Goal: Navigation & Orientation: Find specific page/section

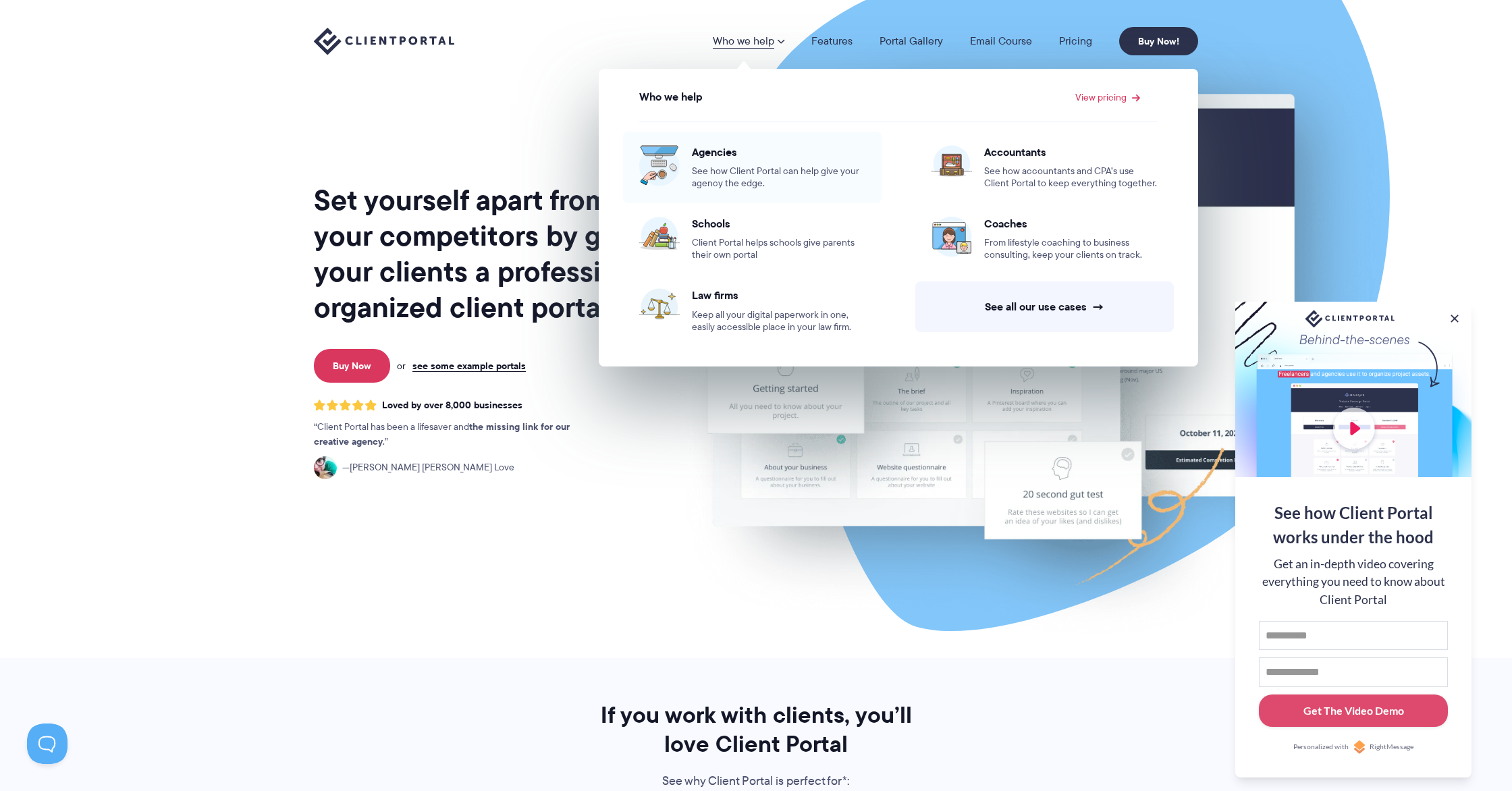
click at [734, 162] on div "Agencies See how Client Portal can help give your agency the edge." at bounding box center [779, 167] width 174 height 44
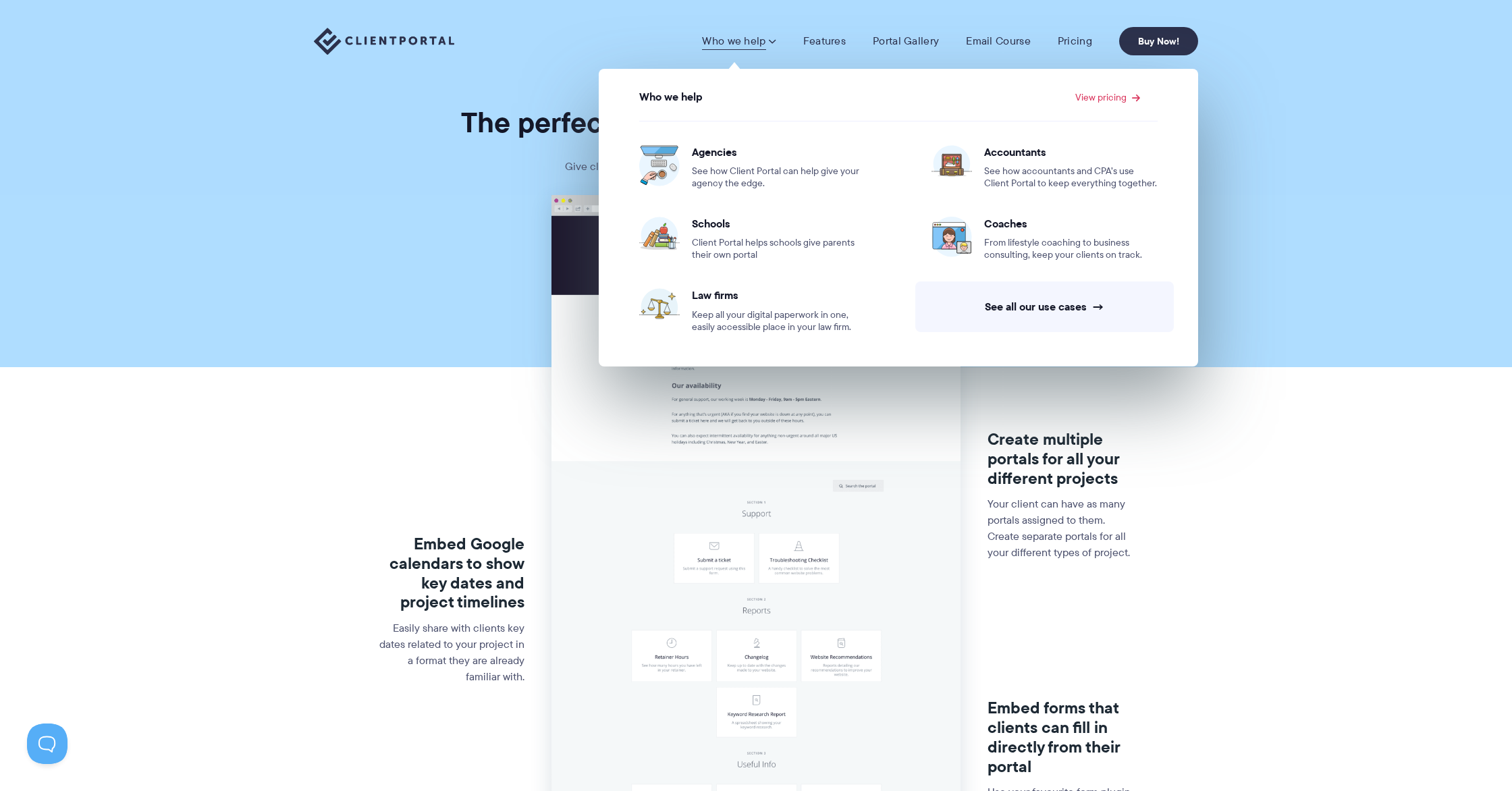
click at [771, 40] on span at bounding box center [772, 41] width 8 height 13
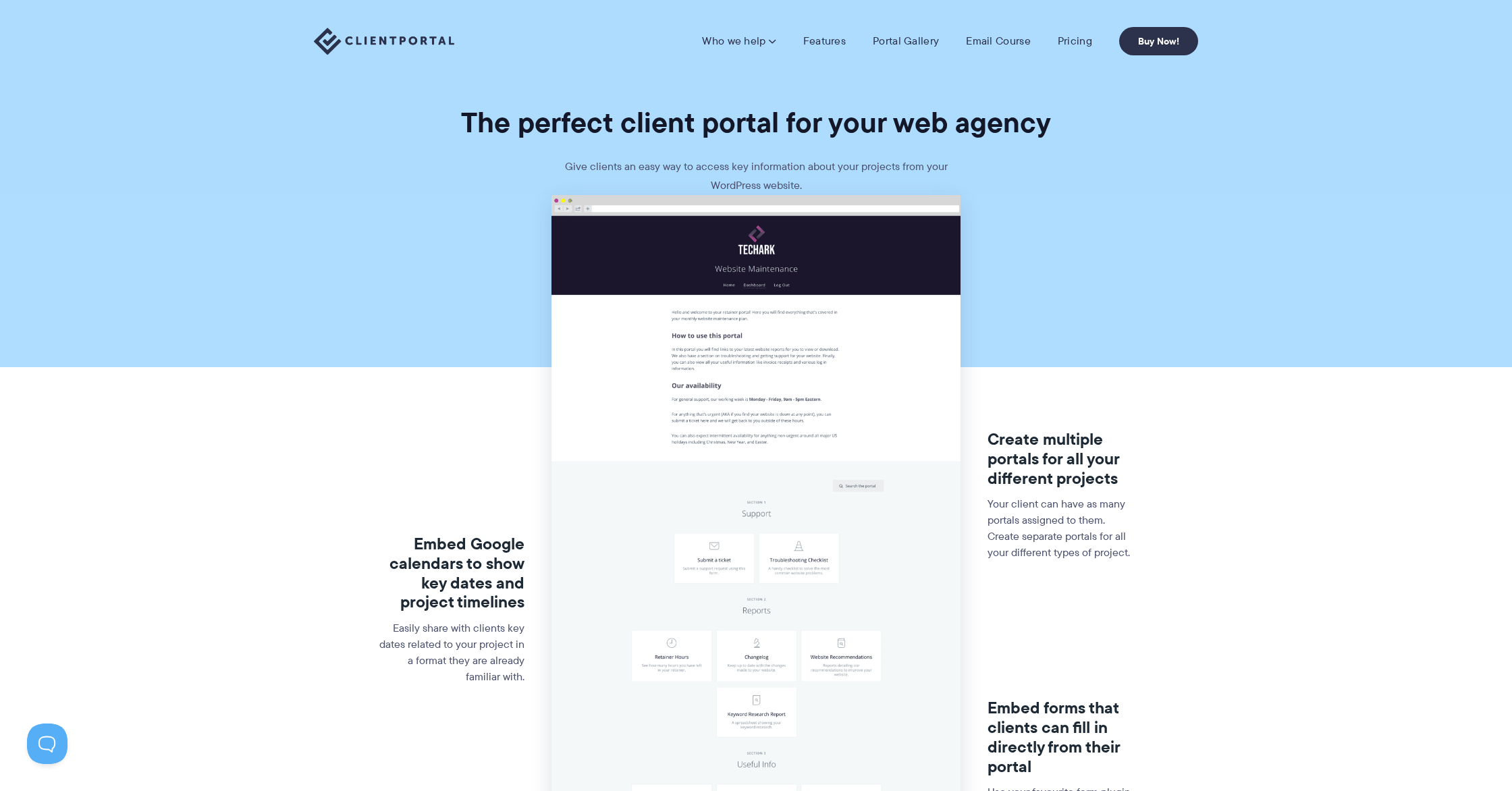
click at [771, 40] on span at bounding box center [772, 41] width 8 height 13
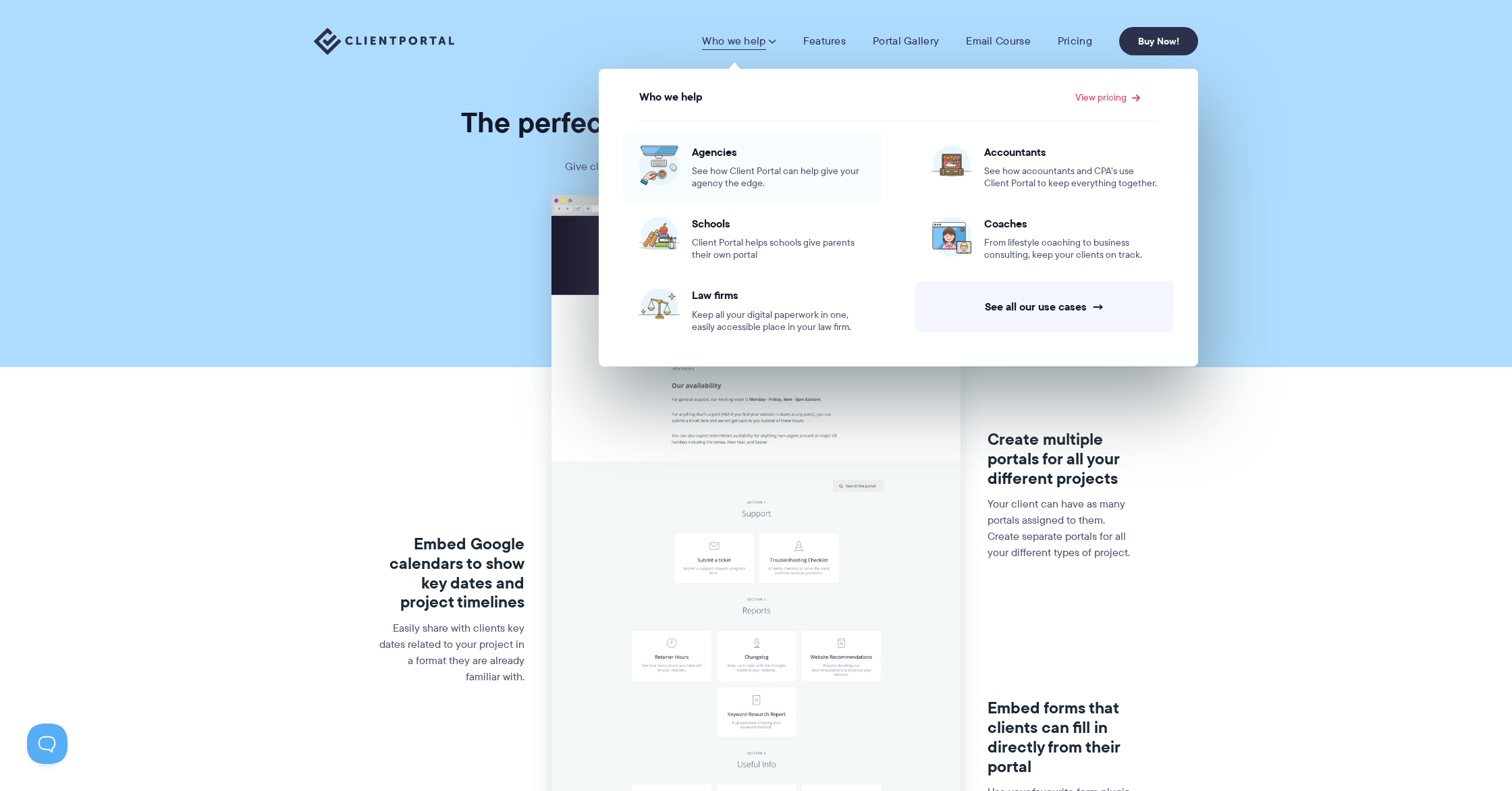
click at [749, 171] on span "See how Client Portal can help give your agency the edge." at bounding box center [779, 177] width 174 height 24
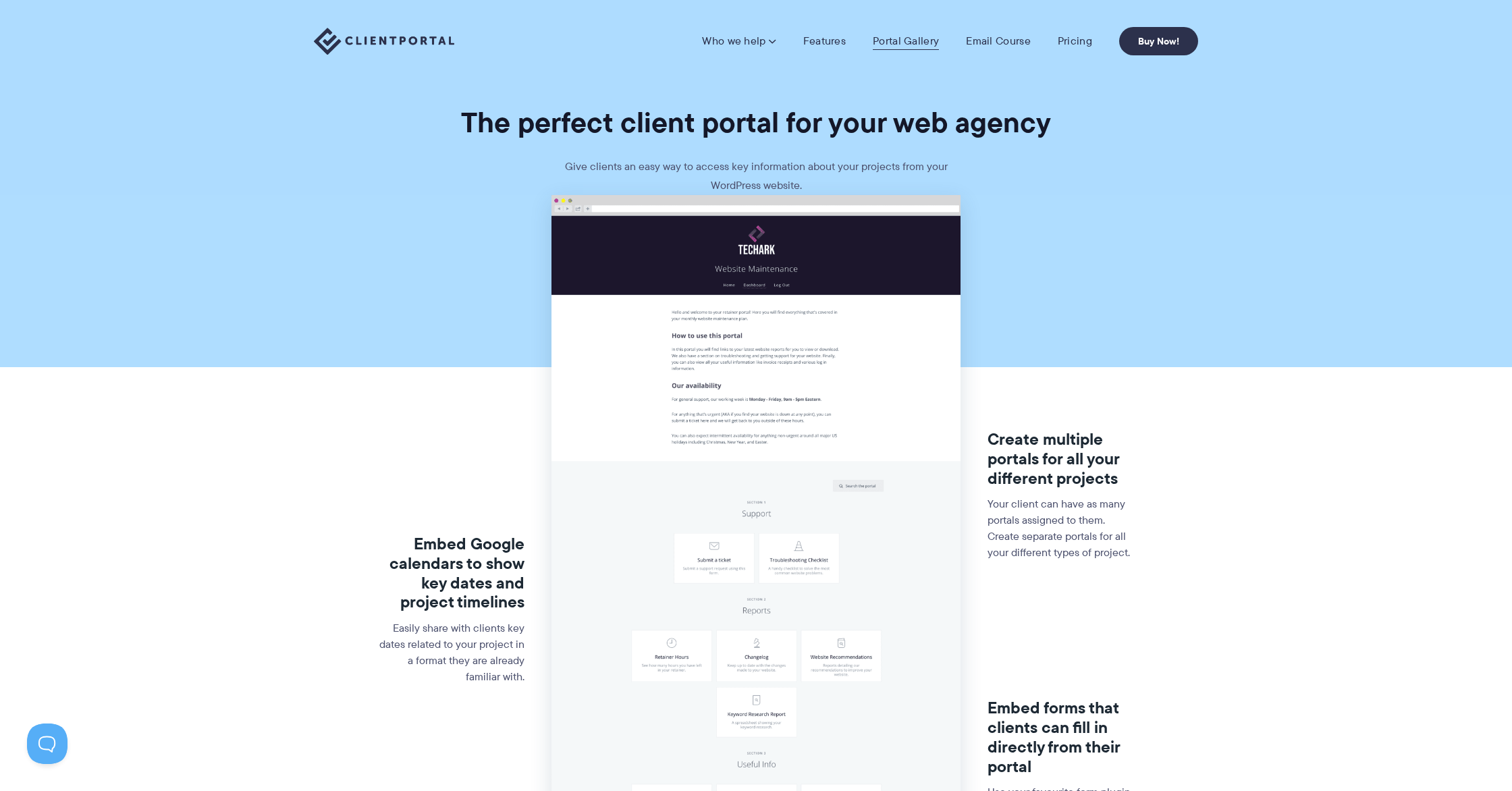
click at [928, 44] on link "Portal Gallery" at bounding box center [906, 41] width 66 height 13
